Goal: Transaction & Acquisition: Download file/media

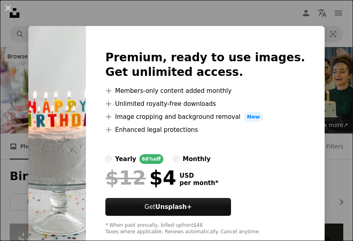
scroll to position [235, 0]
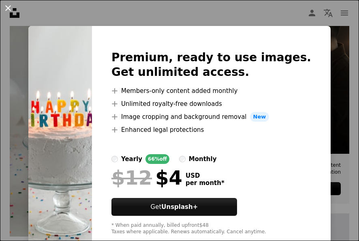
click at [9, 6] on button "An X shape" at bounding box center [8, 8] width 10 height 10
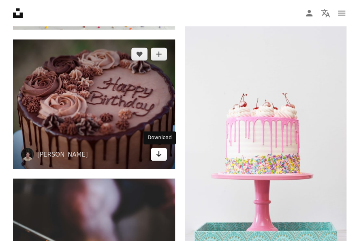
scroll to position [437, 0]
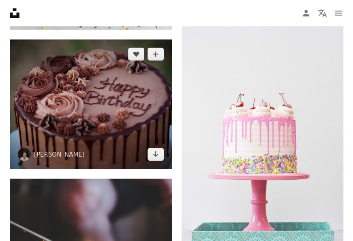
click at [153, 163] on img at bounding box center [91, 104] width 162 height 130
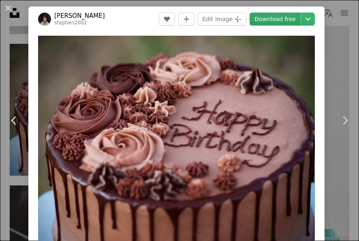
click at [275, 21] on link "Download free" at bounding box center [275, 19] width 51 height 13
